Goal: Transaction & Acquisition: Purchase product/service

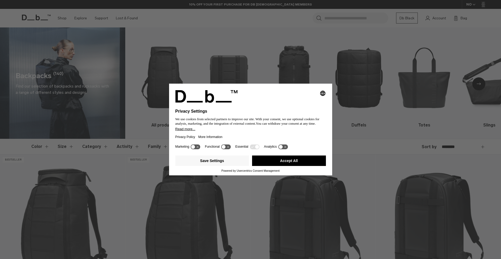
click at [294, 158] on button "Accept All" at bounding box center [289, 160] width 74 height 10
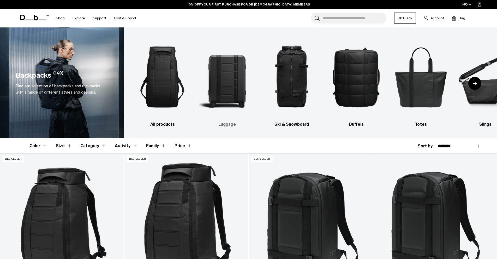
click at [220, 81] on img "2 / 10" at bounding box center [227, 76] width 56 height 83
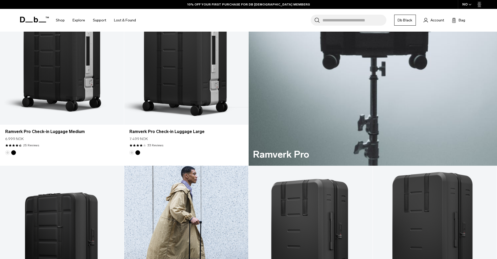
scroll to position [444, 0]
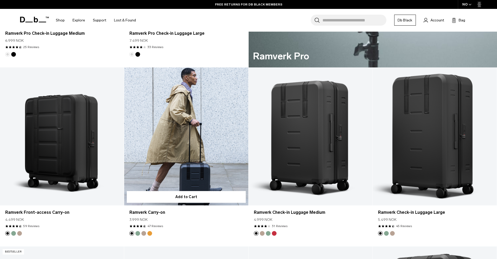
click at [201, 140] on link "Ramverk Carry-on" at bounding box center [186, 136] width 124 height 138
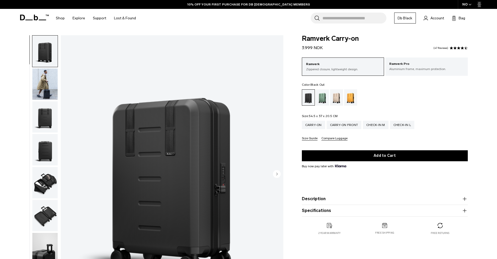
click at [320, 198] on button "Description" at bounding box center [385, 198] width 166 height 6
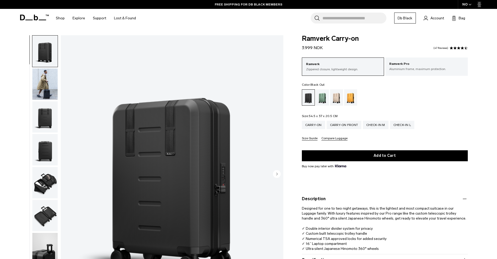
click at [459, 48] on span at bounding box center [459, 48] width 4 height 4
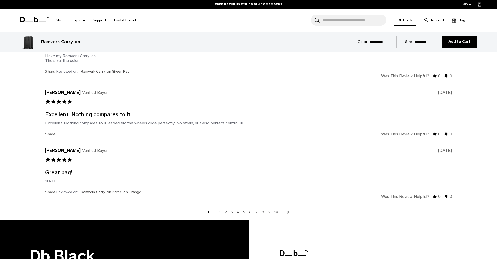
scroll to position [1806, 0]
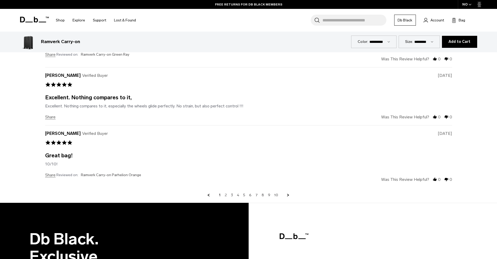
click at [227, 194] on link "2" at bounding box center [226, 195] width 2 height 5
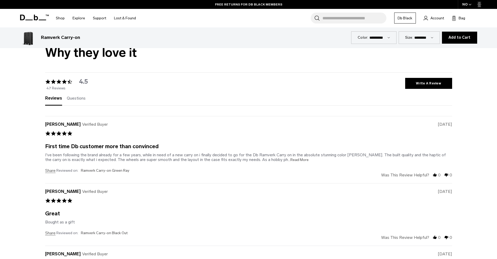
scroll to position [1559, 0]
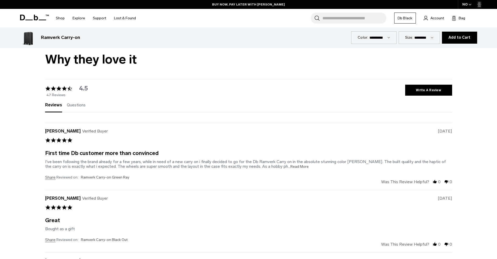
click at [288, 168] on span "...Read More" at bounding box center [298, 166] width 21 height 4
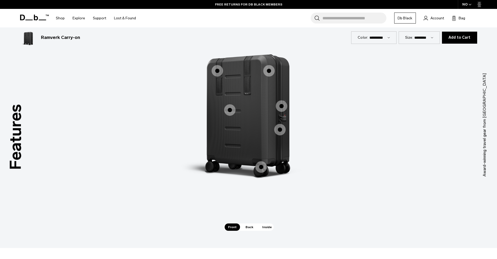
scroll to position [489, 0]
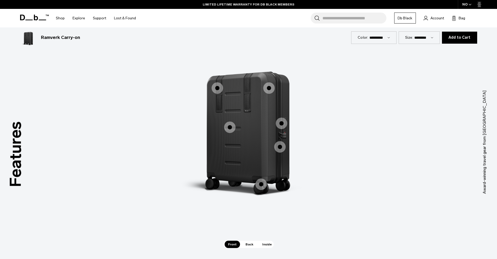
click at [282, 148] on span "1 / 3" at bounding box center [279, 146] width 11 height 11
click at [279, 147] on span "1 / 3" at bounding box center [279, 146] width 11 height 11
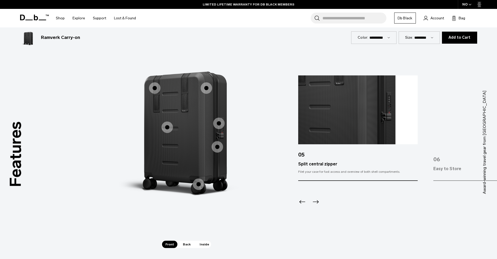
click at [220, 123] on span "1 / 3" at bounding box center [218, 122] width 11 height 11
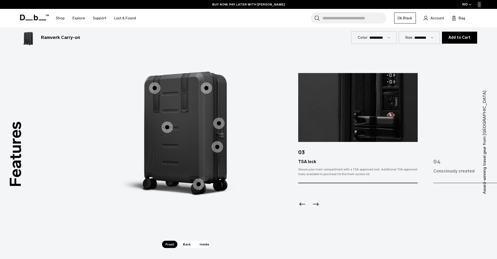
click at [203, 85] on span "1 / 3" at bounding box center [206, 87] width 11 height 11
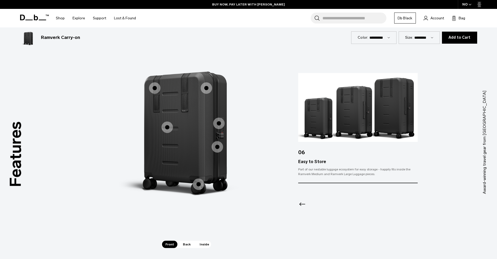
click at [158, 90] on span "1 / 3" at bounding box center [154, 87] width 11 height 11
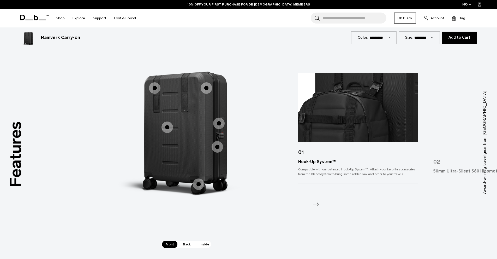
click at [166, 123] on span "1 / 3" at bounding box center [167, 126] width 11 height 11
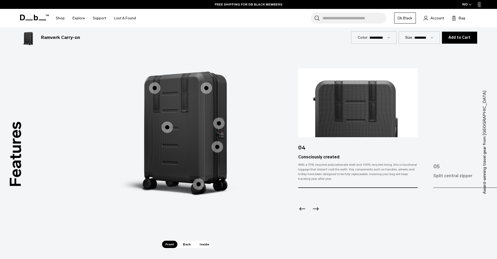
click at [197, 183] on span "1 / 3" at bounding box center [198, 183] width 11 height 11
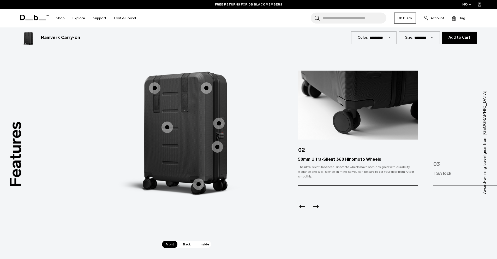
click at [438, 171] on div "TSA lock" at bounding box center [493, 173] width 120 height 6
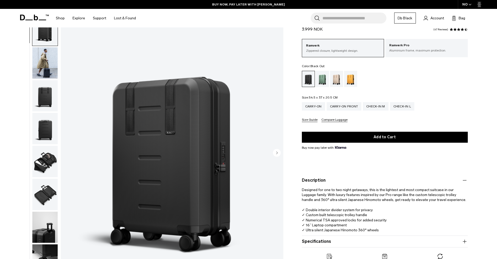
scroll to position [19, 0]
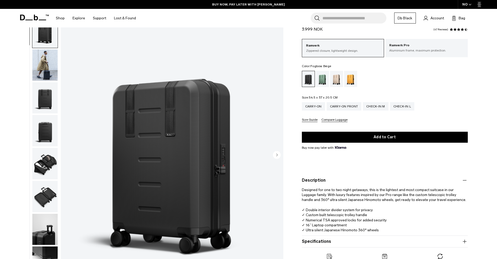
click at [333, 81] on div "Fogbow Beige" at bounding box center [336, 79] width 13 height 16
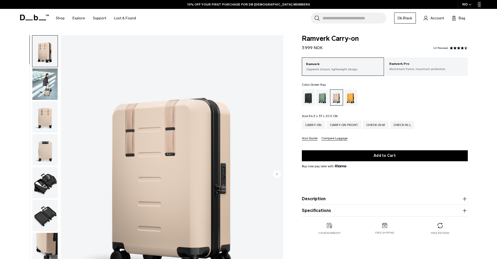
click at [320, 97] on div "Green Ray" at bounding box center [322, 97] width 13 height 16
